Goal: Find specific page/section: Find specific page/section

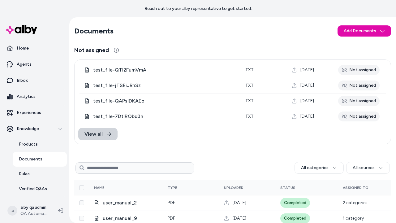
click at [105, 135] on link "View all" at bounding box center [97, 134] width 39 height 12
